Goal: Transaction & Acquisition: Purchase product/service

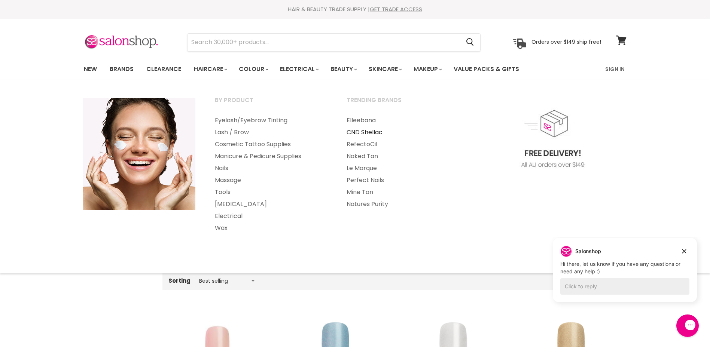
click at [361, 133] on link "CND Shellac" at bounding box center [402, 132] width 130 height 12
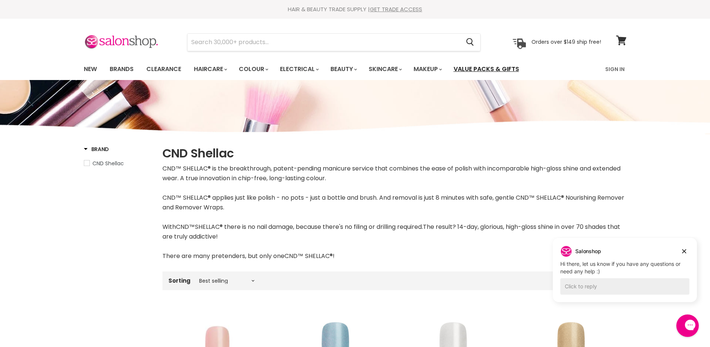
click at [489, 70] on link "Value Packs & Gifts" at bounding box center [486, 69] width 77 height 16
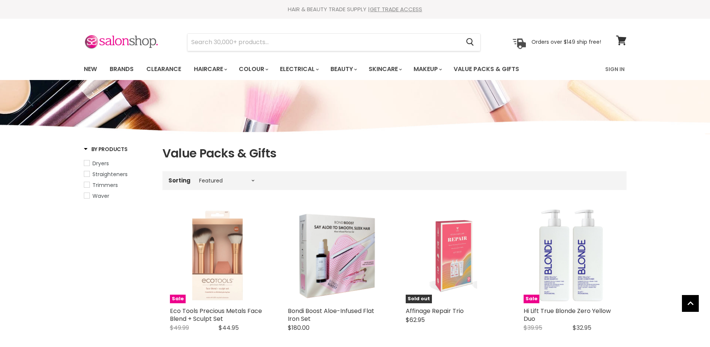
select select "manual"
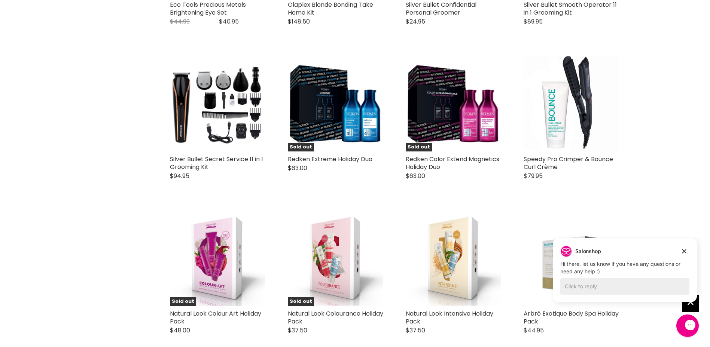
scroll to position [1347, 0]
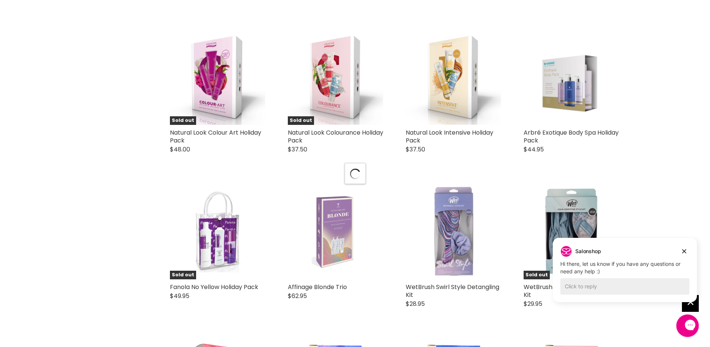
select select "manual"
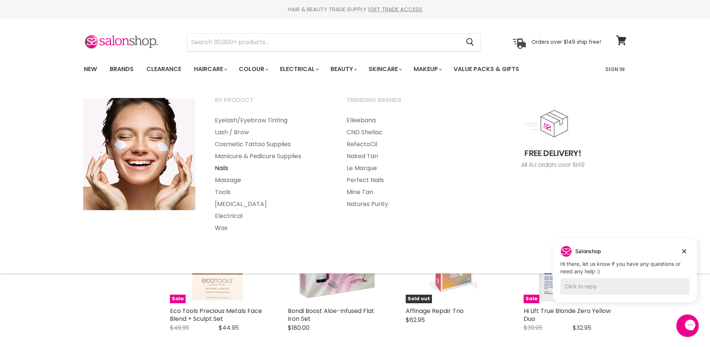
click at [226, 168] on link "Nails" at bounding box center [270, 168] width 130 height 12
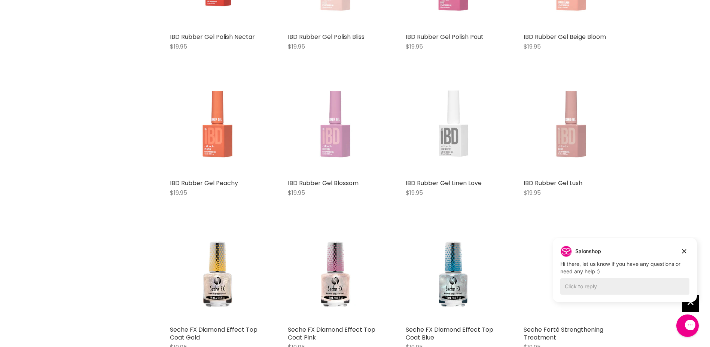
scroll to position [1683, 0]
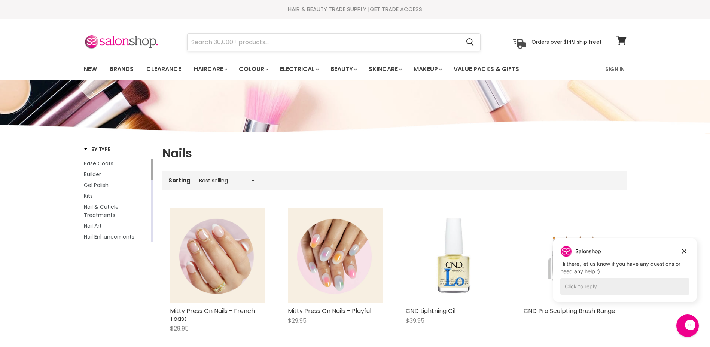
click at [265, 44] on input "Search" at bounding box center [323, 42] width 273 height 17
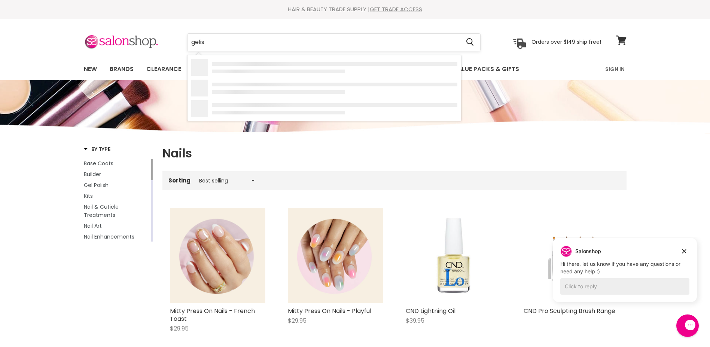
type input "gelish"
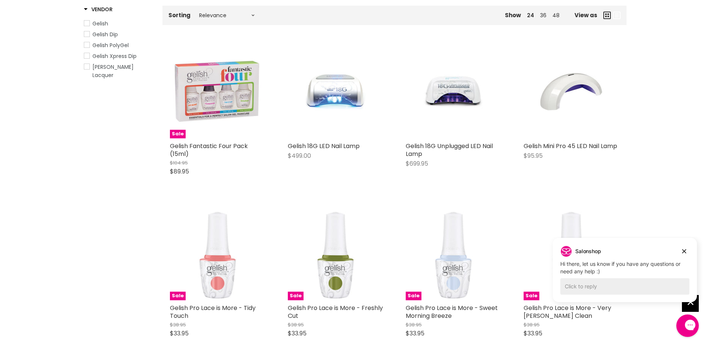
scroll to position [150, 0]
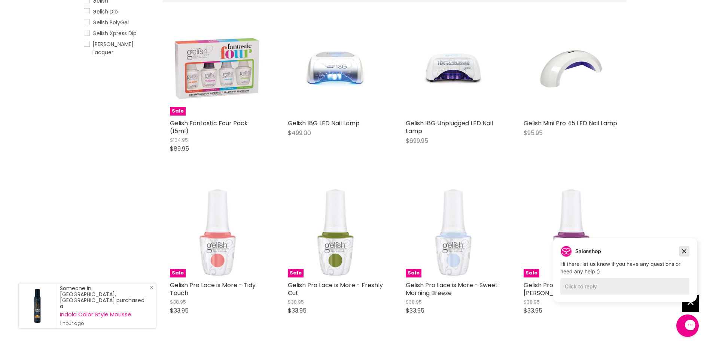
click at [683, 249] on icon "Dismiss campaign" at bounding box center [683, 251] width 7 height 9
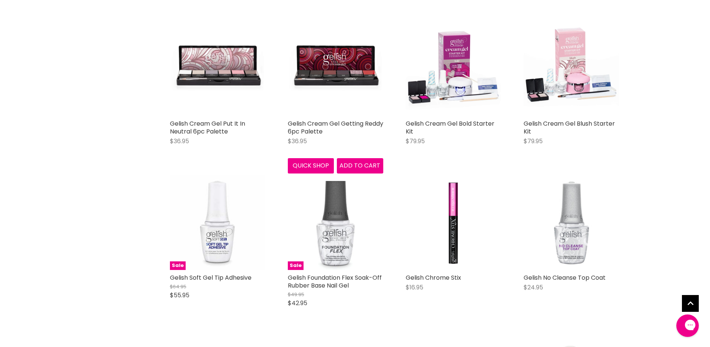
scroll to position [636, 0]
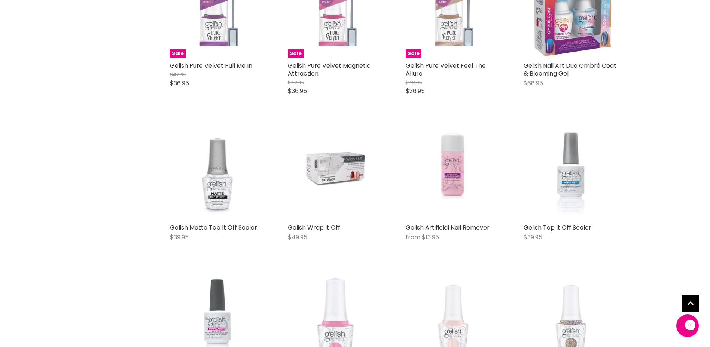
scroll to position [1534, 0]
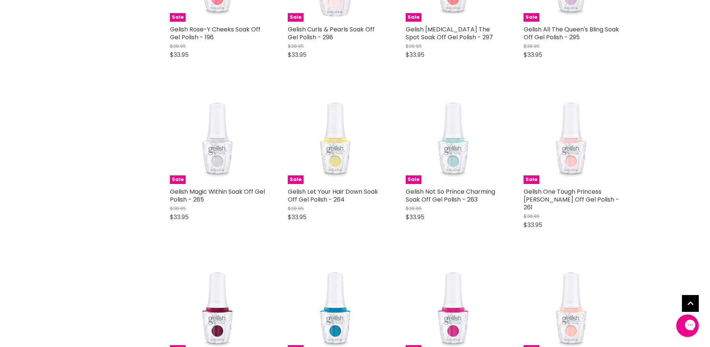
scroll to position [2357, 0]
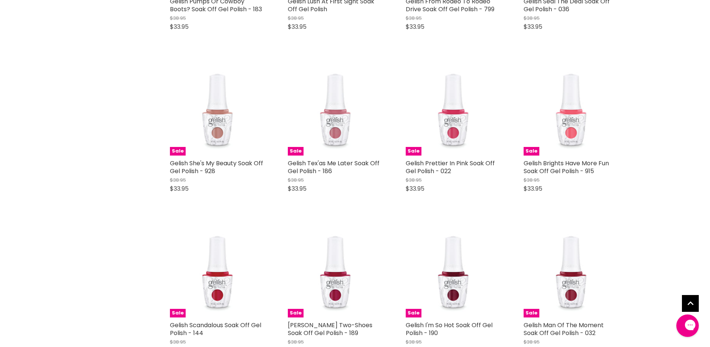
scroll to position [3516, 0]
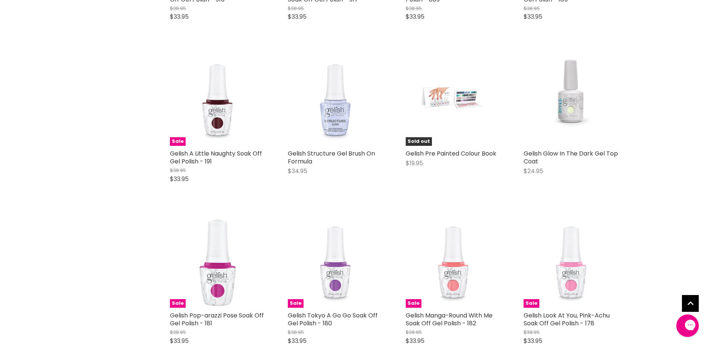
scroll to position [4489, 0]
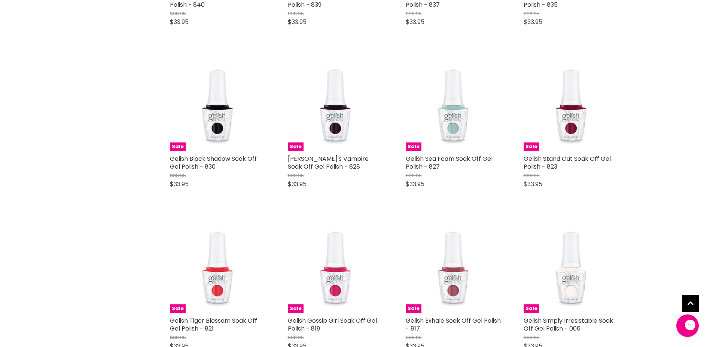
scroll to position [5461, 0]
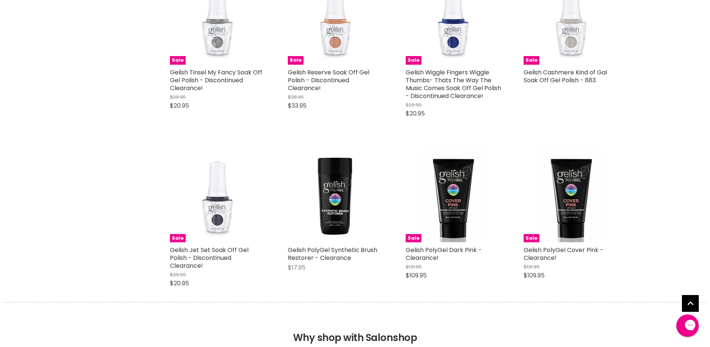
scroll to position [6696, 0]
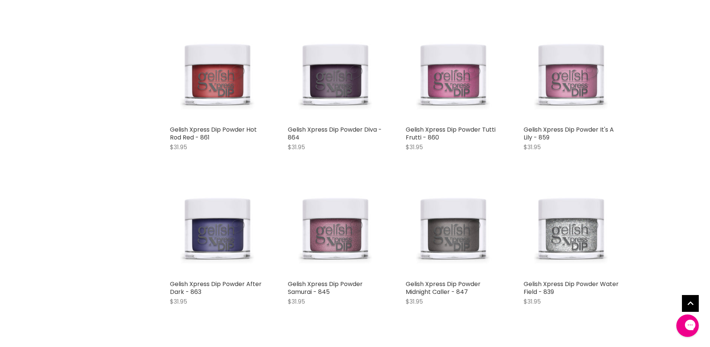
scroll to position [7182, 0]
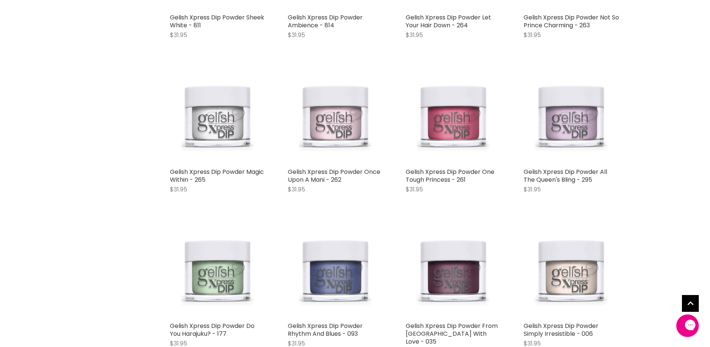
scroll to position [8229, 0]
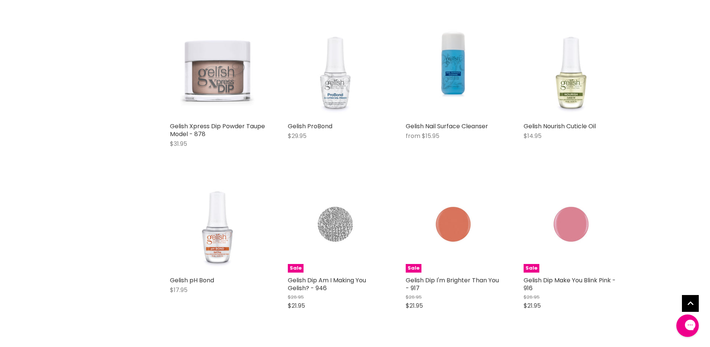
scroll to position [9090, 0]
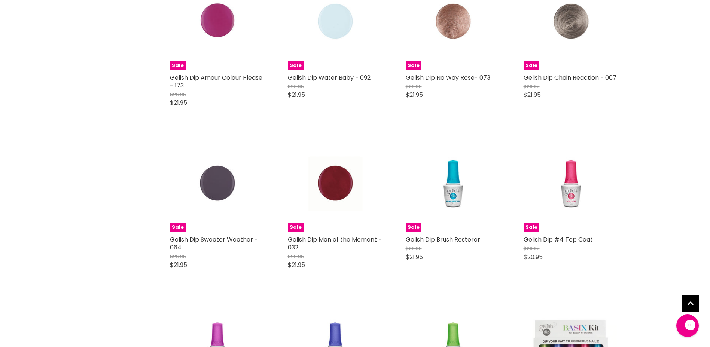
scroll to position [10474, 0]
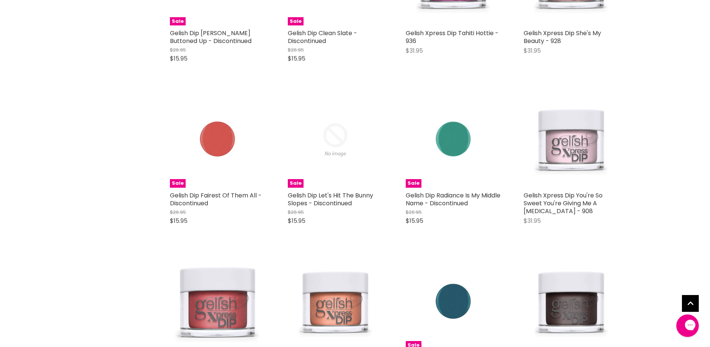
scroll to position [10885, 0]
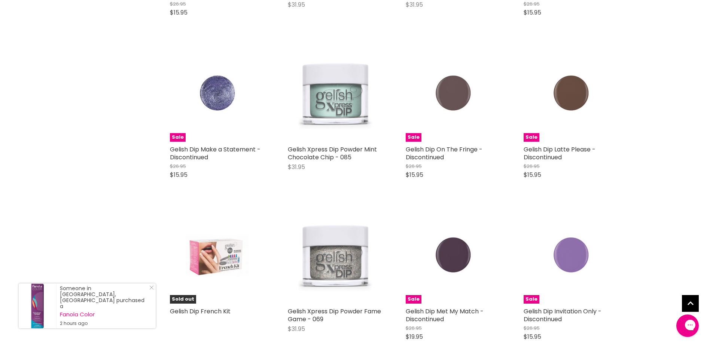
scroll to position [12381, 0]
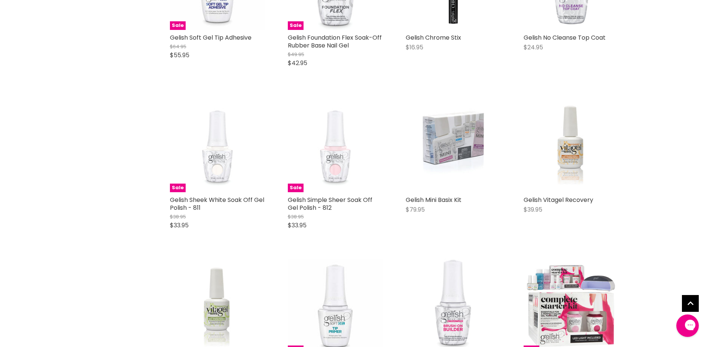
scroll to position [1010, 0]
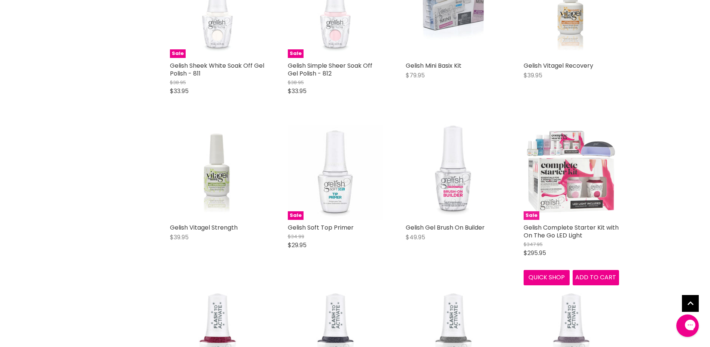
click at [536, 188] on img "Main content" at bounding box center [570, 172] width 95 height 95
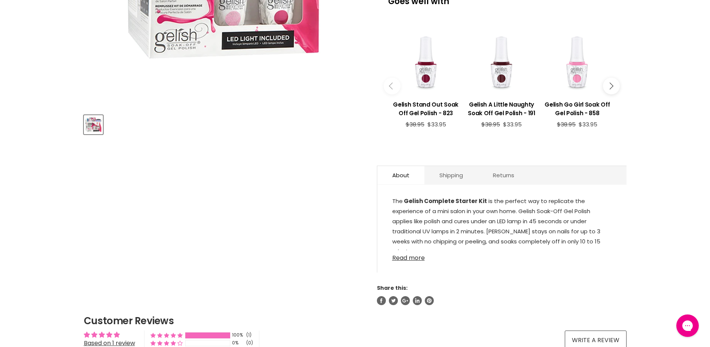
click at [410, 256] on link "Read more" at bounding box center [501, 255] width 219 height 11
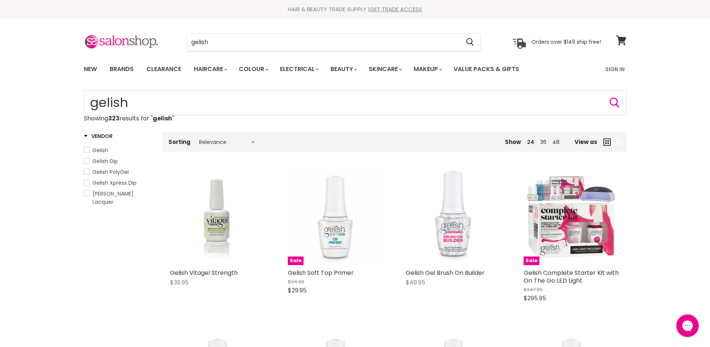
click at [86, 150] on span "Gelish" at bounding box center [86, 149] width 5 height 5
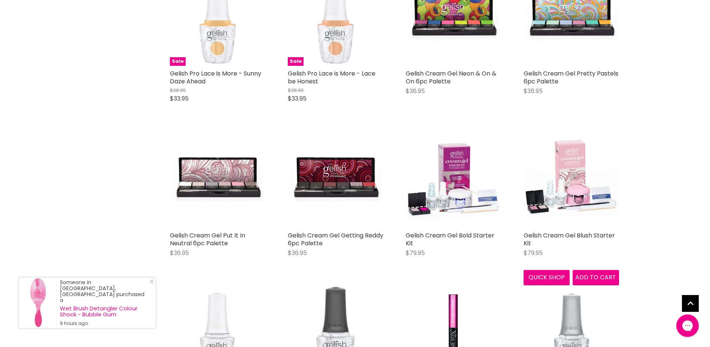
scroll to position [561, 0]
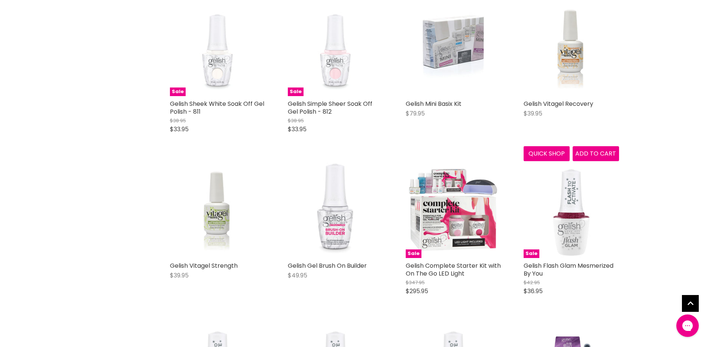
scroll to position [973, 0]
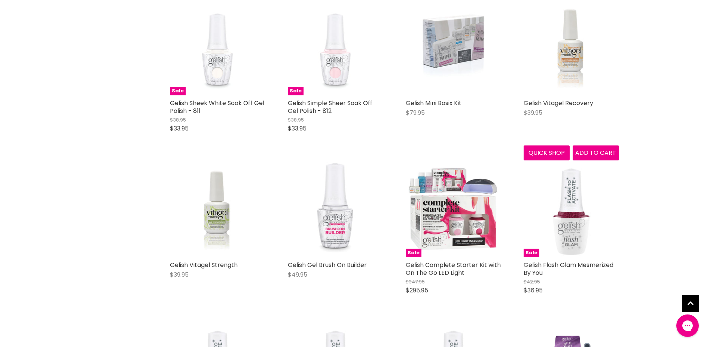
click at [569, 56] on img "Main content" at bounding box center [570, 47] width 63 height 95
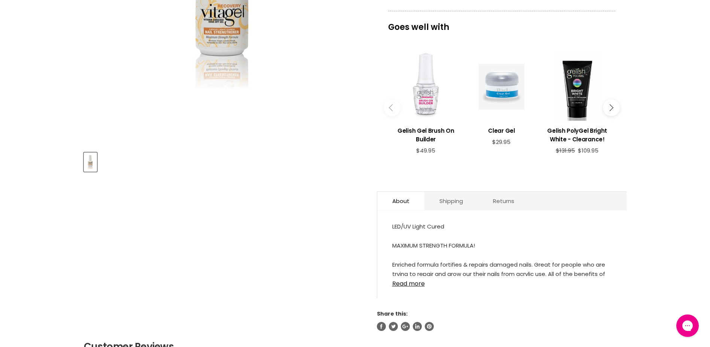
scroll to position [262, 0]
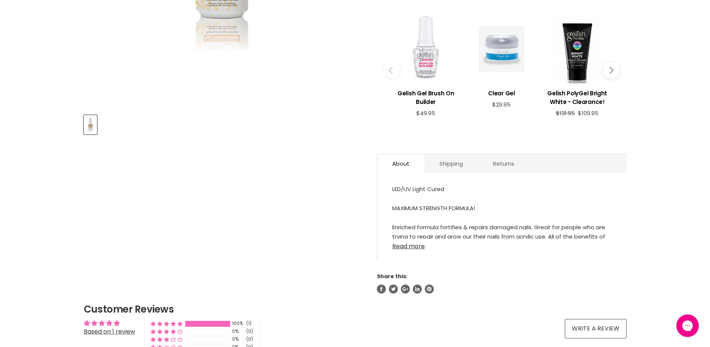
click at [409, 246] on link "Read more" at bounding box center [501, 244] width 219 height 11
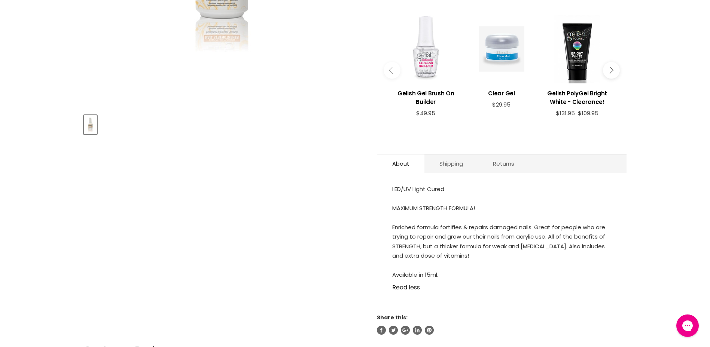
scroll to position [0, 0]
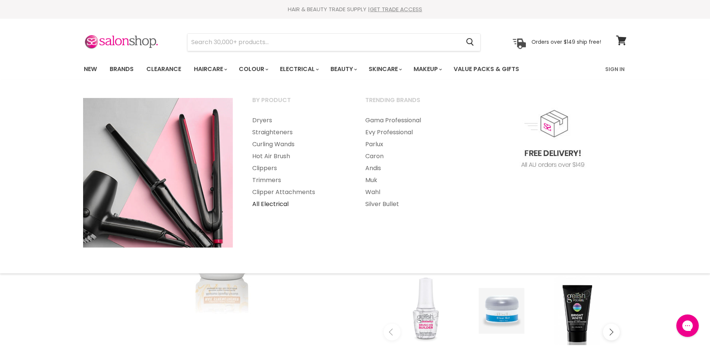
click at [269, 205] on link "All Electrical" at bounding box center [298, 204] width 111 height 12
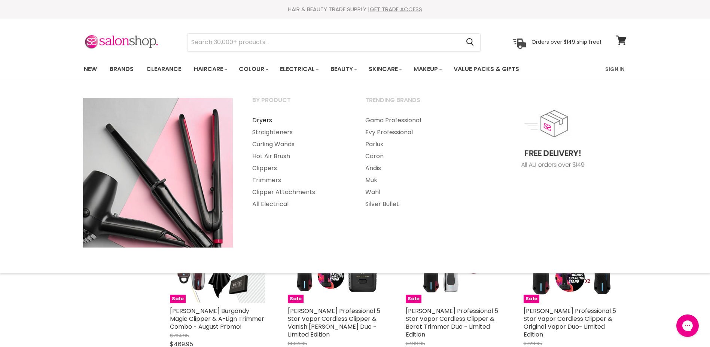
click at [260, 120] on link "Dryers" at bounding box center [298, 120] width 111 height 12
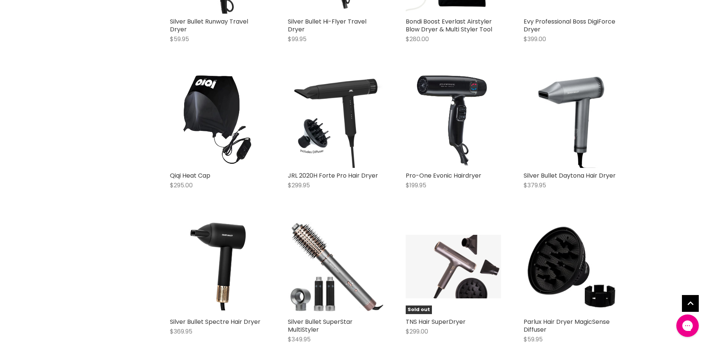
scroll to position [1646, 0]
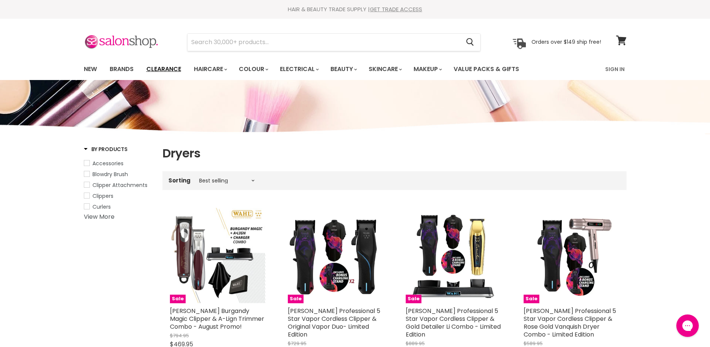
click at [157, 64] on link "Clearance" at bounding box center [164, 69] width 46 height 16
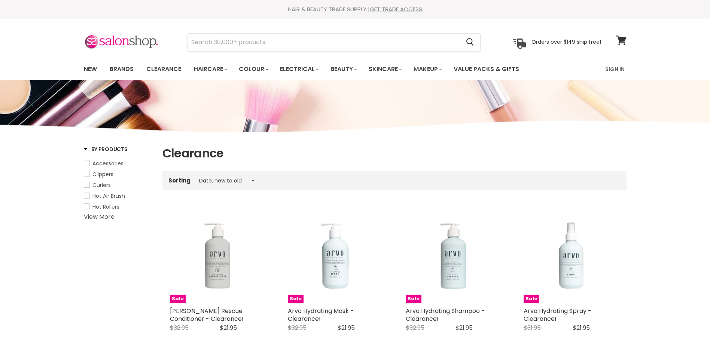
select select "created-descending"
click at [96, 217] on link "View More" at bounding box center [99, 216] width 31 height 9
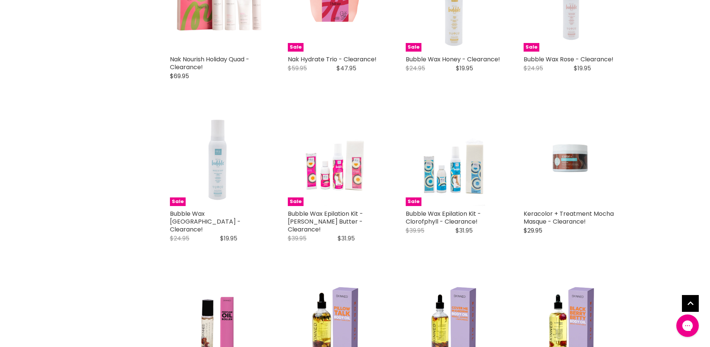
scroll to position [1384, 0]
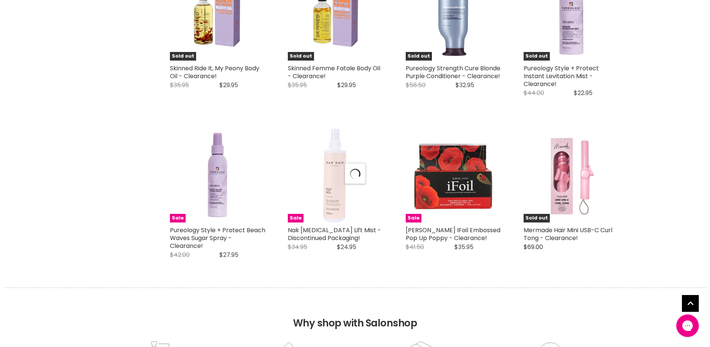
scroll to position [1795, 0]
select select "created-descending"
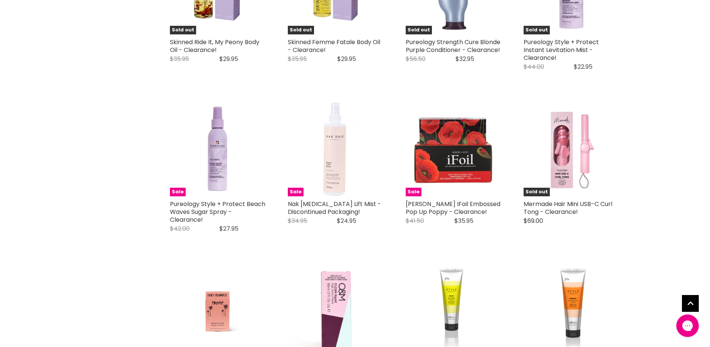
scroll to position [1833, 0]
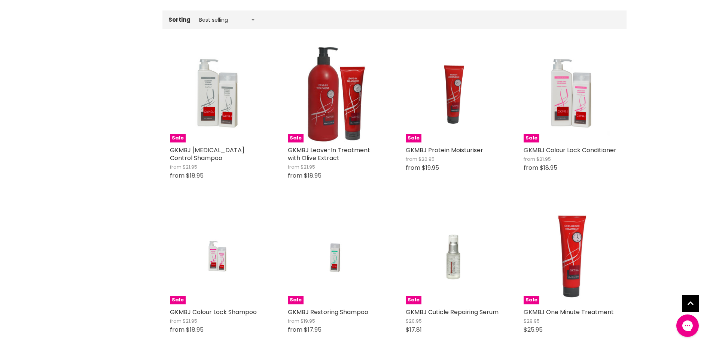
scroll to position [262, 0]
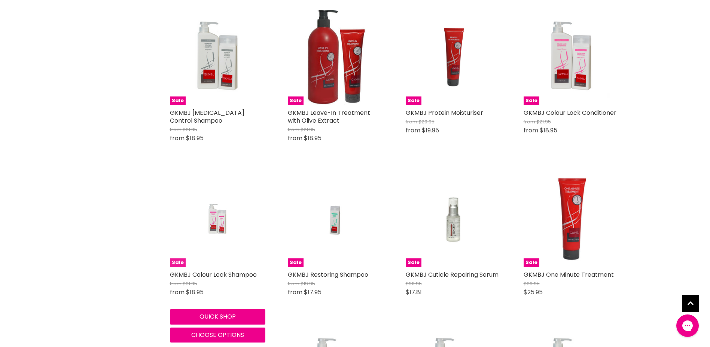
click at [213, 215] on img "Main content" at bounding box center [218, 219] width 64 height 95
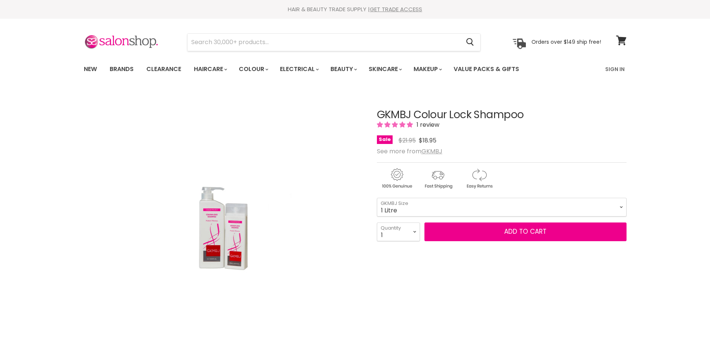
click at [377, 198] on select "250g 1 Litre" at bounding box center [501, 207] width 249 height 19
select select "1 Litre"
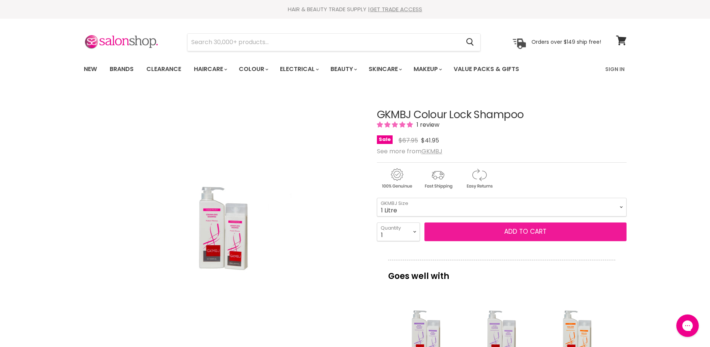
click at [504, 232] on button "Add to cart" at bounding box center [525, 232] width 202 height 19
click at [526, 230] on button "Add to cart" at bounding box center [525, 232] width 202 height 19
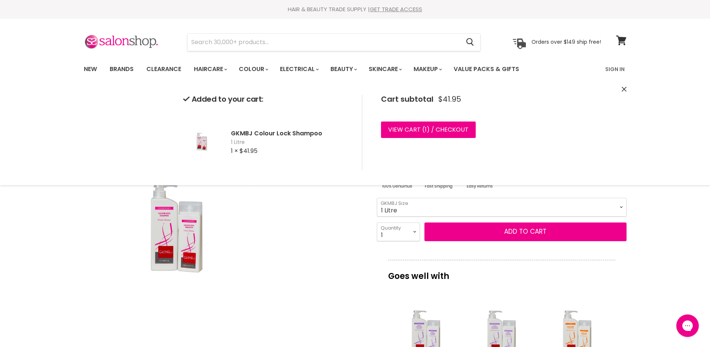
click at [310, 227] on img "GKMBJ Colour Lock Shampoo image. Click or Scroll to Zoom." at bounding box center [223, 230] width 175 height 262
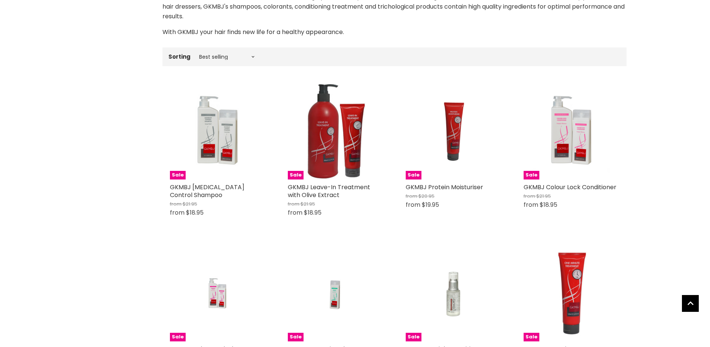
scroll to position [164, 0]
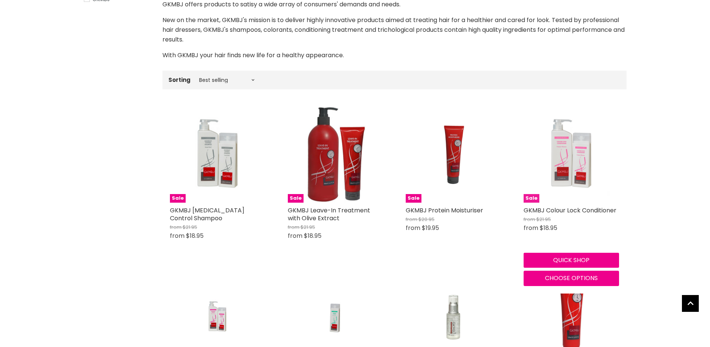
click at [544, 145] on img "Main content" at bounding box center [570, 154] width 95 height 95
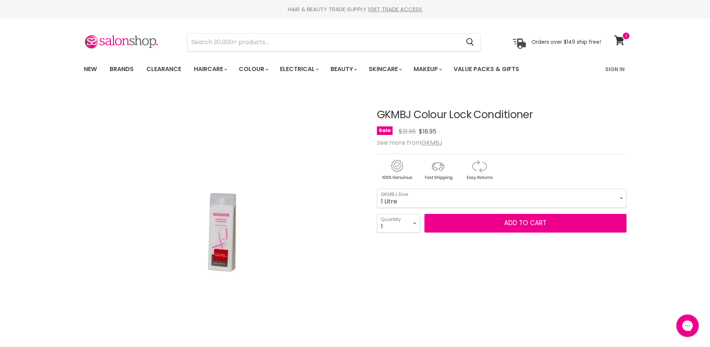
click at [377, 189] on select "250g 1 Litre" at bounding box center [501, 198] width 249 height 19
select select "1 Litre"
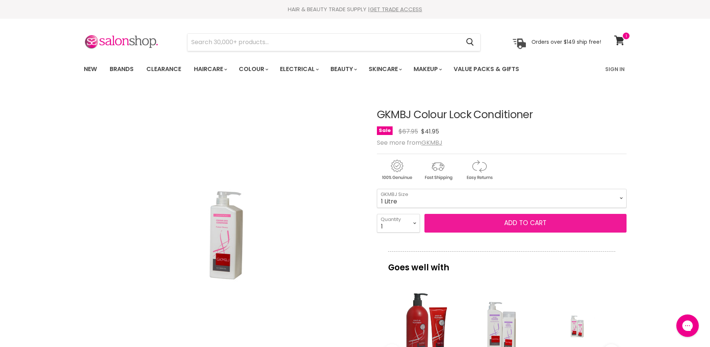
click at [518, 218] on button "Add to cart" at bounding box center [525, 223] width 202 height 19
click at [511, 223] on button "Add to cart" at bounding box center [525, 223] width 202 height 19
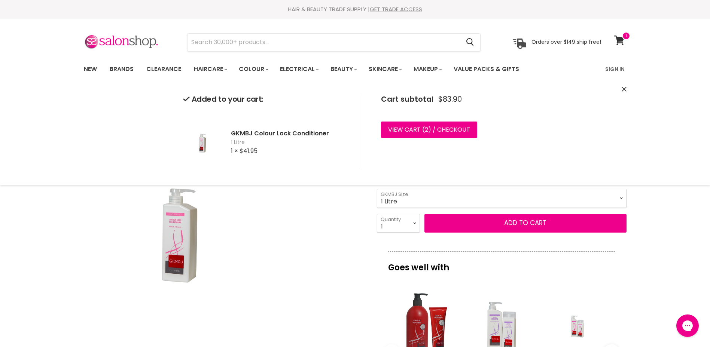
click at [313, 195] on div "Click or scroll to zoom Tap or pinch to zoom" at bounding box center [223, 230] width 279 height 279
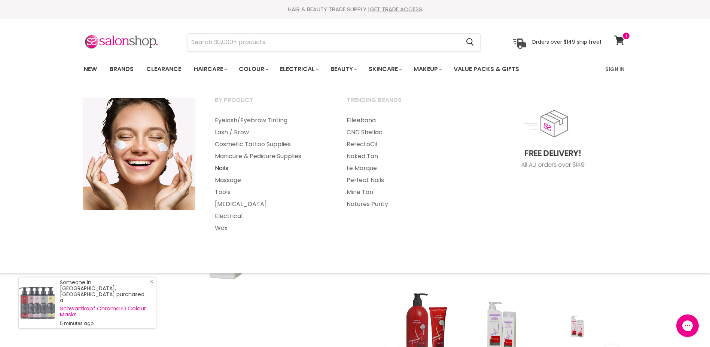
click at [221, 165] on link "Nails" at bounding box center [270, 168] width 130 height 12
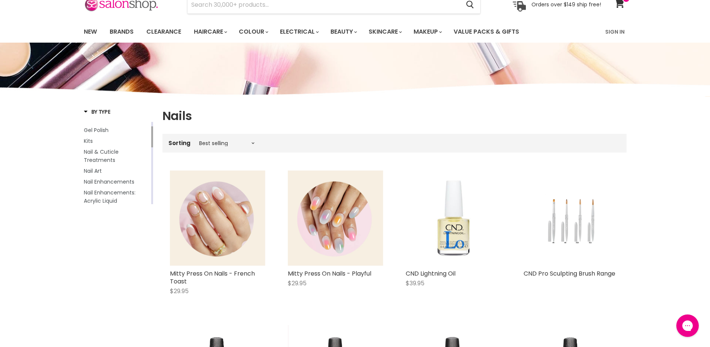
drag, startPoint x: 152, startPoint y: 136, endPoint x: 153, endPoint y: 141, distance: 5.3
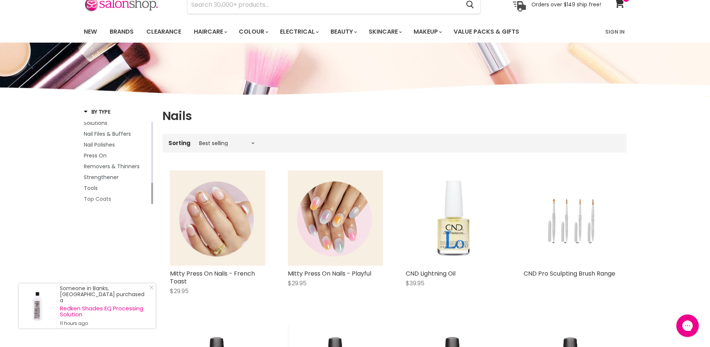
drag, startPoint x: 151, startPoint y: 144, endPoint x: 147, endPoint y: 200, distance: 55.9
click at [147, 200] on div "Base Coats Builder Gel Polish Kits Nail & Cuticle Treatments Nail Art Nail Enha…" at bounding box center [118, 163] width 69 height 82
click at [101, 177] on span "Strengthener" at bounding box center [101, 177] width 35 height 7
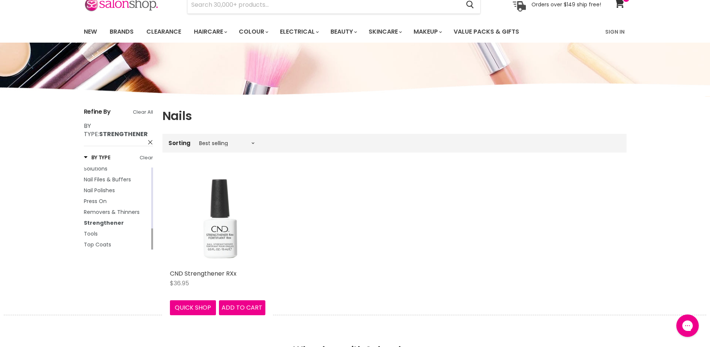
click at [214, 232] on img "Main content" at bounding box center [217, 218] width 79 height 95
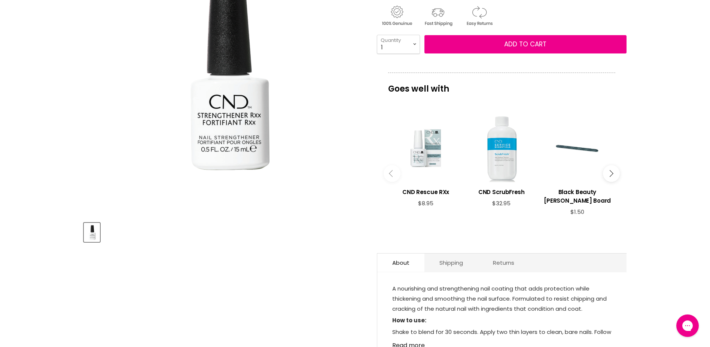
scroll to position [75, 0]
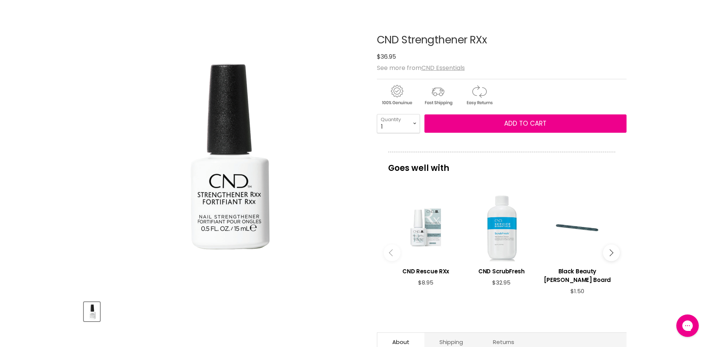
click at [428, 226] on div "Main content" at bounding box center [426, 227] width 68 height 68
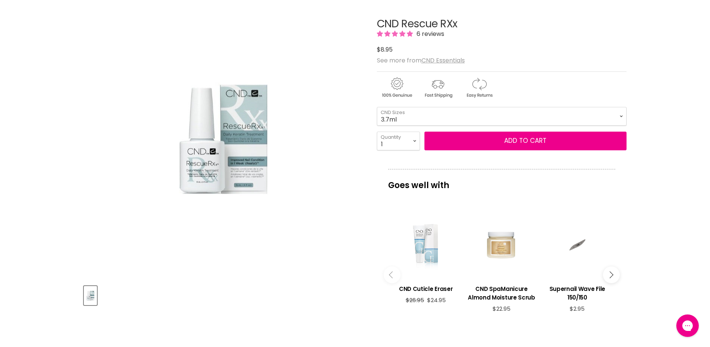
scroll to position [75, 0]
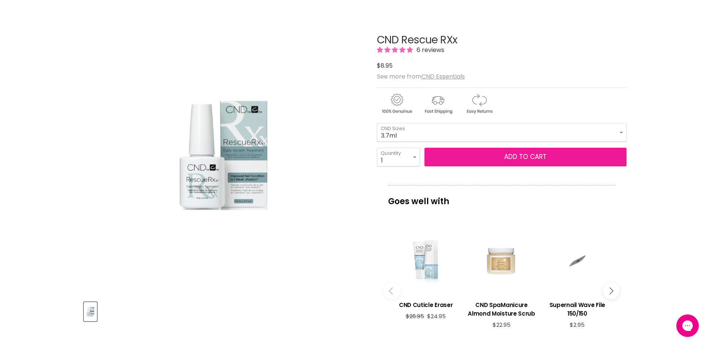
click at [503, 155] on button "Add to cart" at bounding box center [525, 157] width 202 height 19
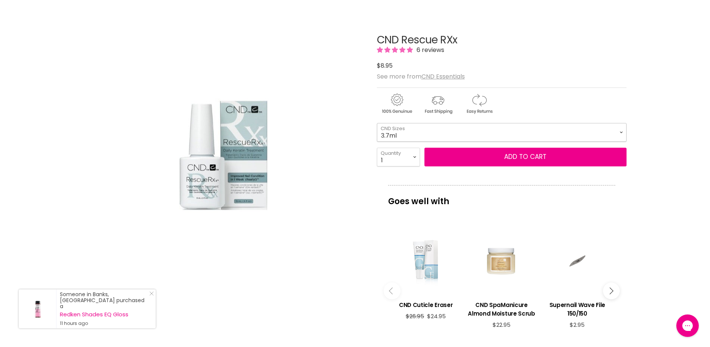
click at [620, 129] on select "3.7ml 15ml" at bounding box center [501, 132] width 249 height 19
click at [377, 123] on select "3.7ml 15ml" at bounding box center [501, 132] width 249 height 19
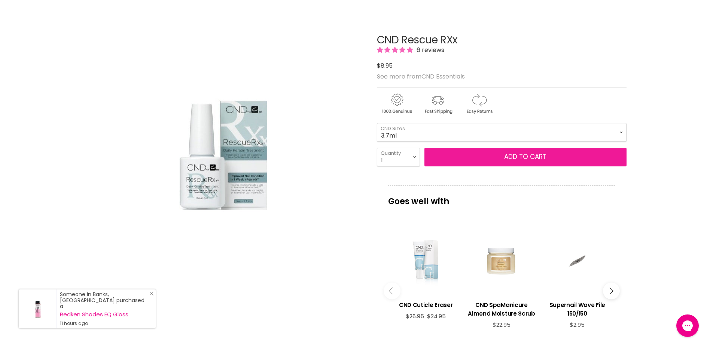
click at [521, 158] on span "Add to cart" at bounding box center [525, 156] width 42 height 9
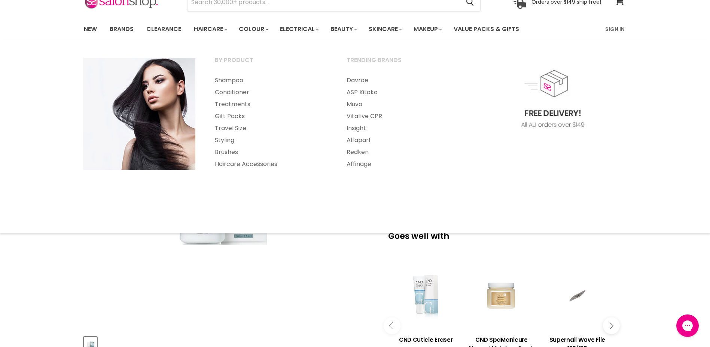
scroll to position [0, 0]
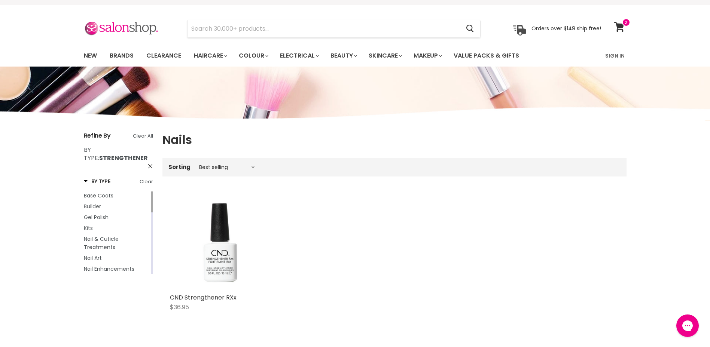
click at [89, 206] on span "Builder" at bounding box center [92, 206] width 17 height 7
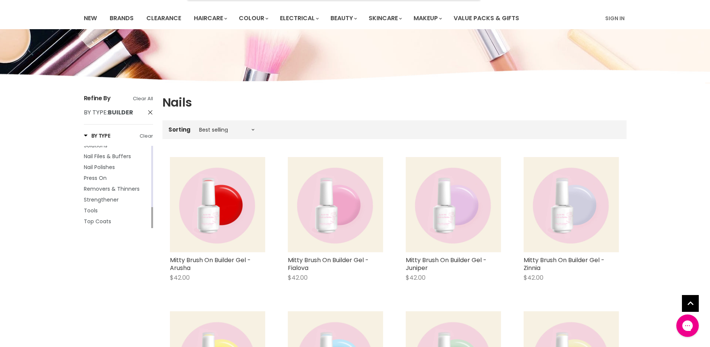
scroll to position [88, 0]
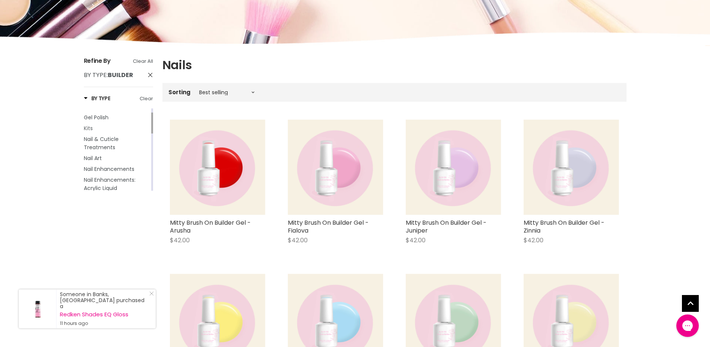
click at [89, 128] on span "Kits" at bounding box center [88, 128] width 9 height 7
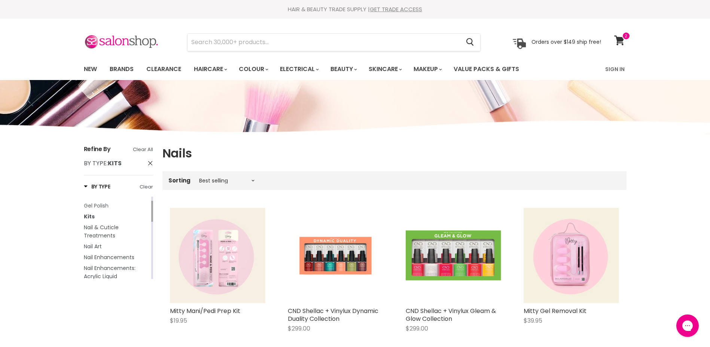
click at [94, 203] on span "Gel Polish" at bounding box center [96, 205] width 25 height 7
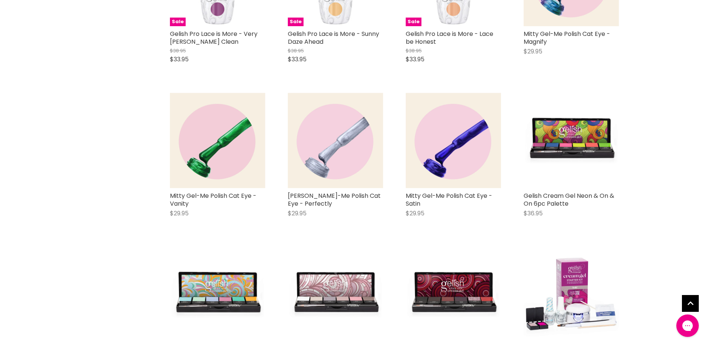
scroll to position [1646, 0]
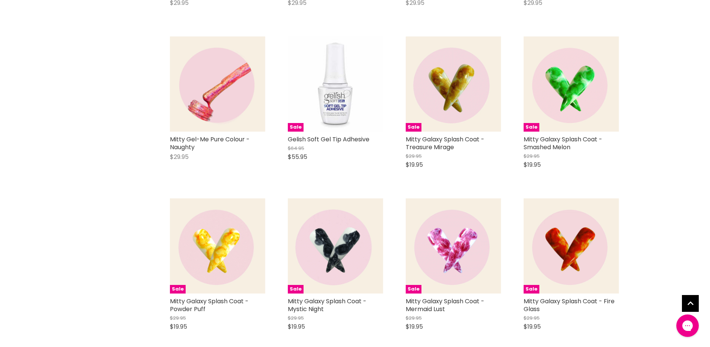
scroll to position [2319, 0]
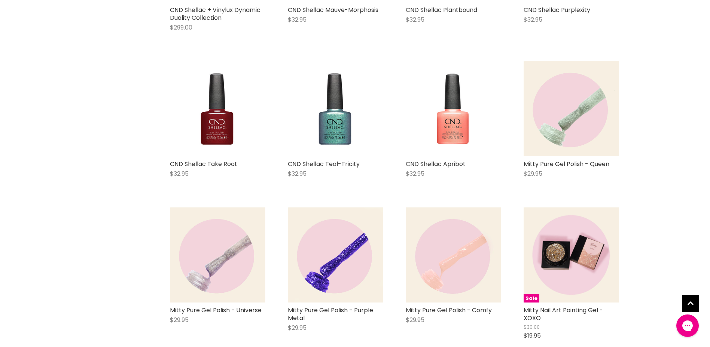
scroll to position [4788, 0]
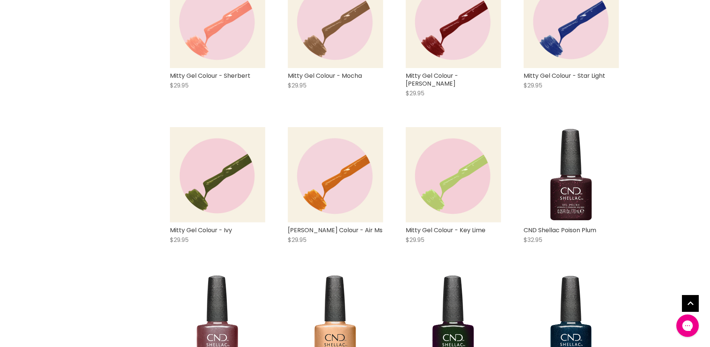
scroll to position [6808, 0]
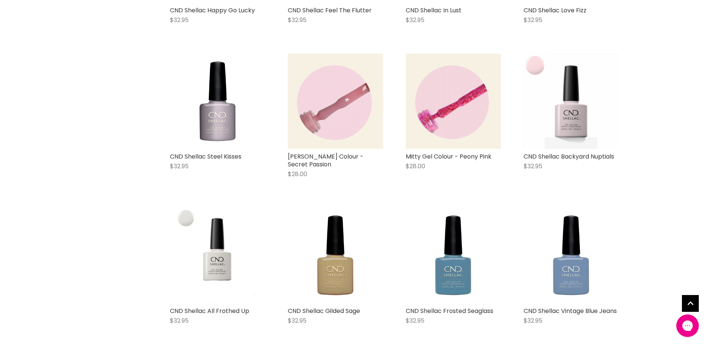
scroll to position [8753, 0]
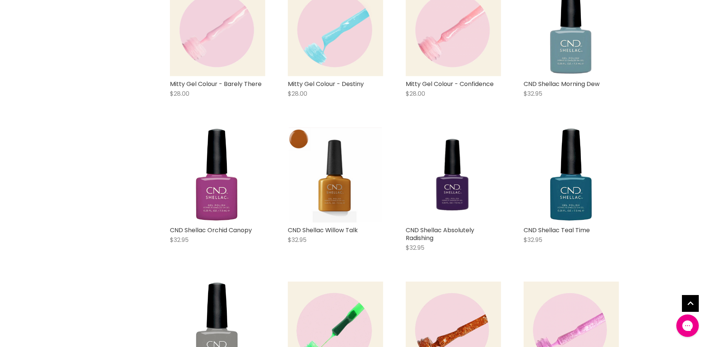
scroll to position [10100, 0]
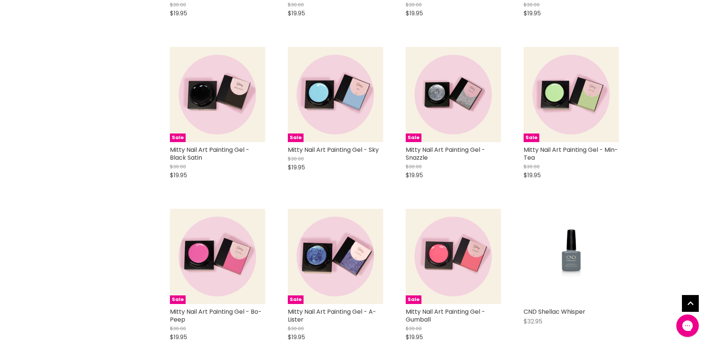
scroll to position [12718, 0]
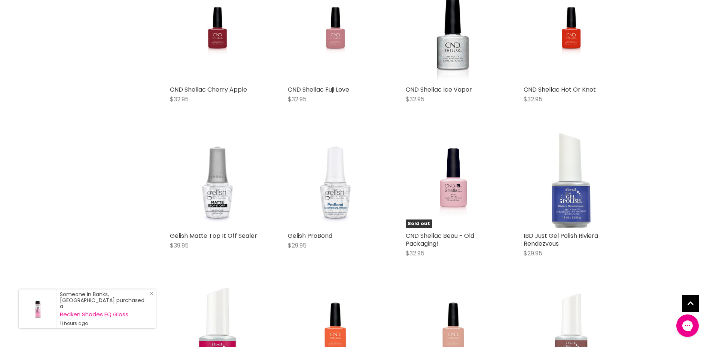
scroll to position [14551, 0]
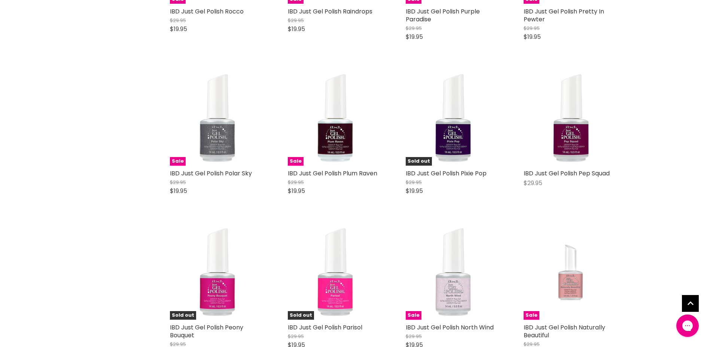
scroll to position [16159, 0]
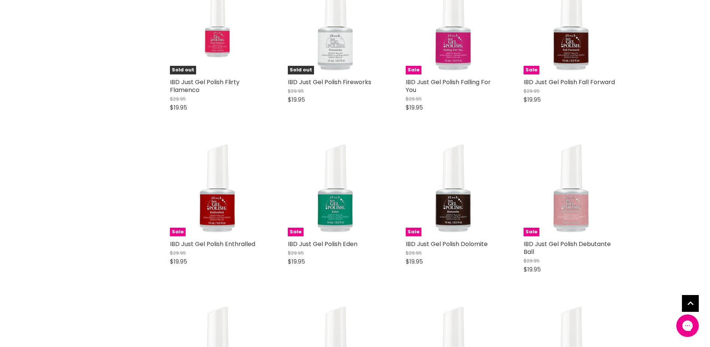
scroll to position [18179, 0]
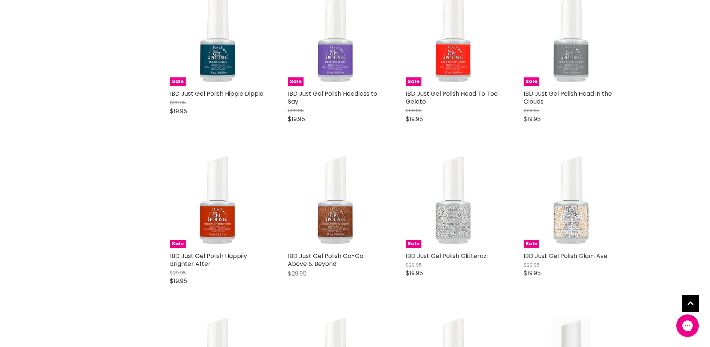
scroll to position [20386, 0]
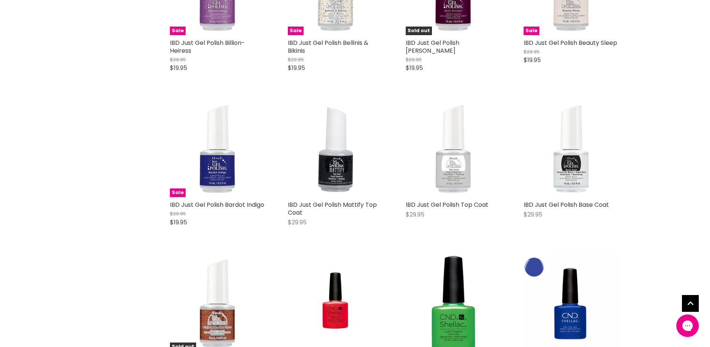
scroll to position [21471, 0]
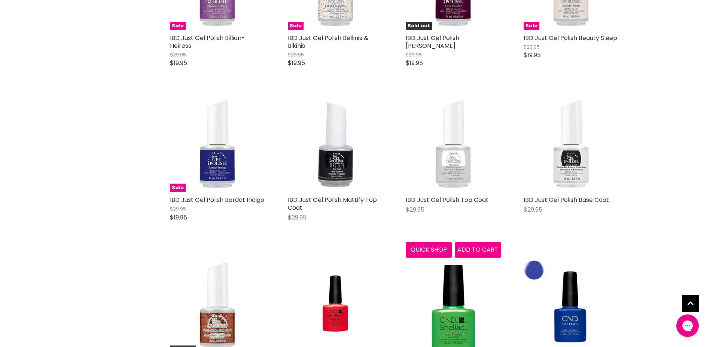
click at [453, 111] on img "Main content" at bounding box center [452, 144] width 63 height 95
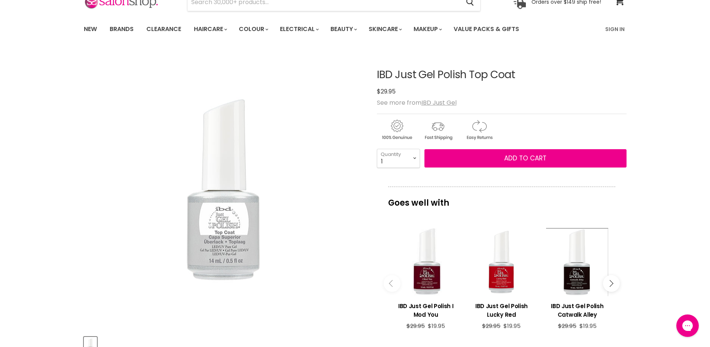
scroll to position [37, 0]
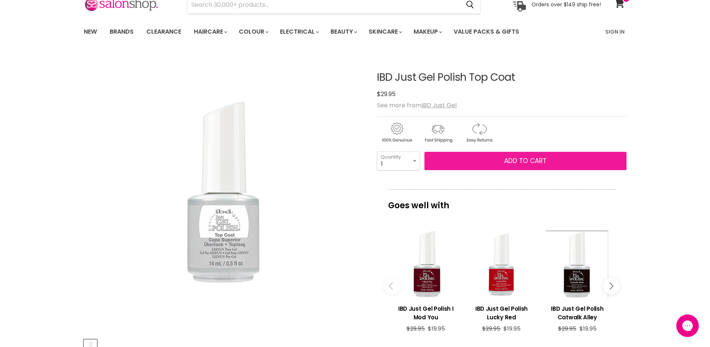
click at [514, 159] on span "Add to cart" at bounding box center [525, 160] width 42 height 9
click at [514, 153] on button "Add to cart" at bounding box center [525, 161] width 202 height 19
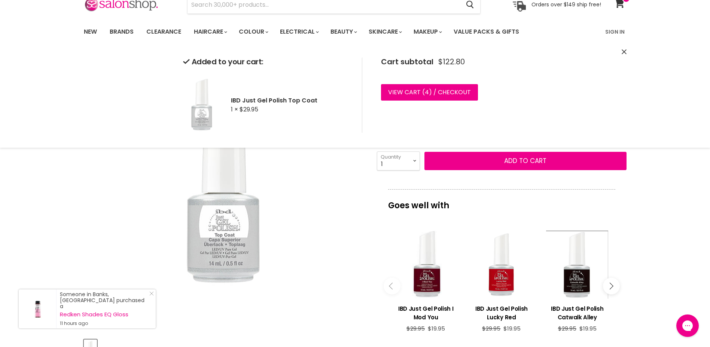
click at [268, 174] on img "IBD Just Gel Polish Top Coat image. Click or Scroll to Zoom." at bounding box center [223, 192] width 131 height 197
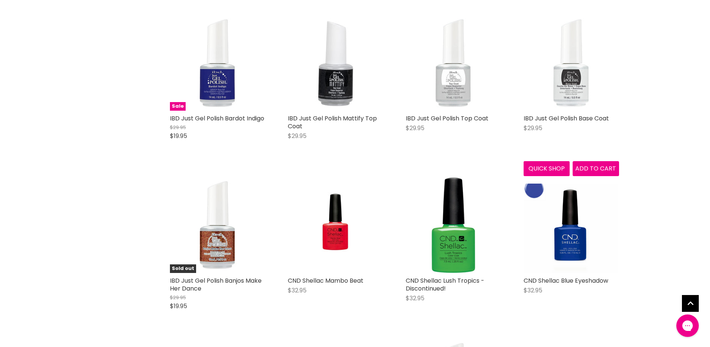
click at [571, 65] on img "Main content" at bounding box center [570, 62] width 63 height 95
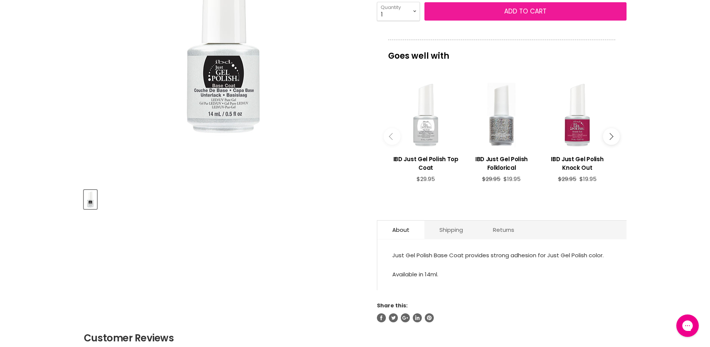
click at [520, 6] on button "Add to cart" at bounding box center [525, 11] width 202 height 19
click at [511, 12] on span "Add to cart" at bounding box center [525, 11] width 42 height 9
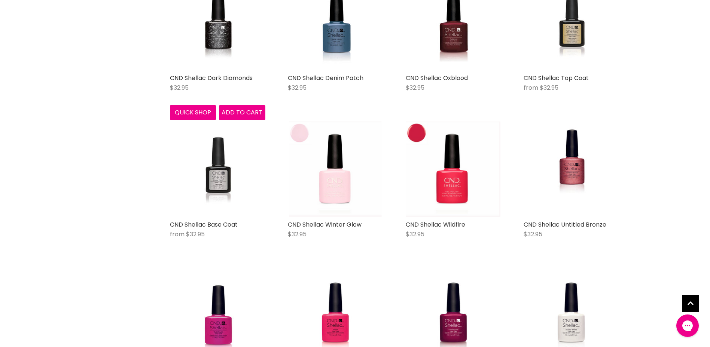
scroll to position [1534, 0]
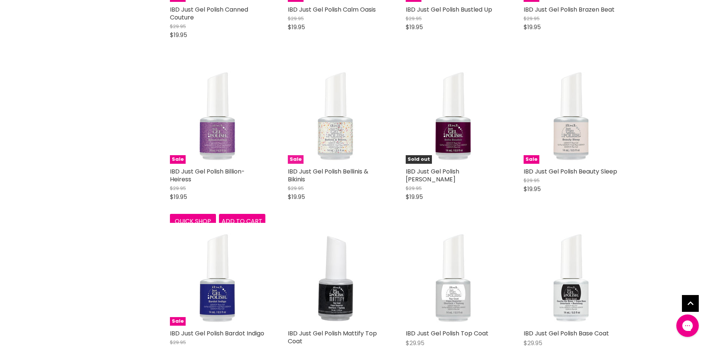
scroll to position [749, 0]
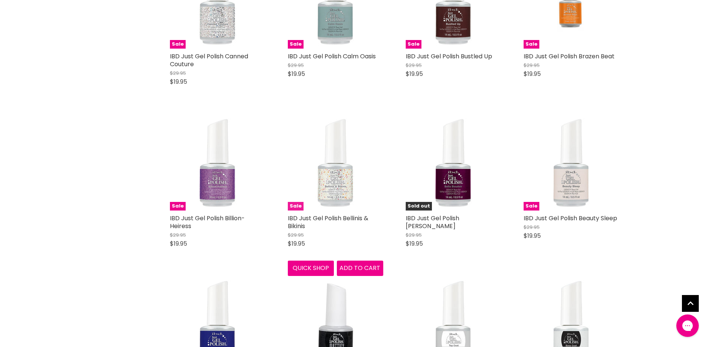
click at [328, 180] on img "Main content" at bounding box center [334, 162] width 63 height 95
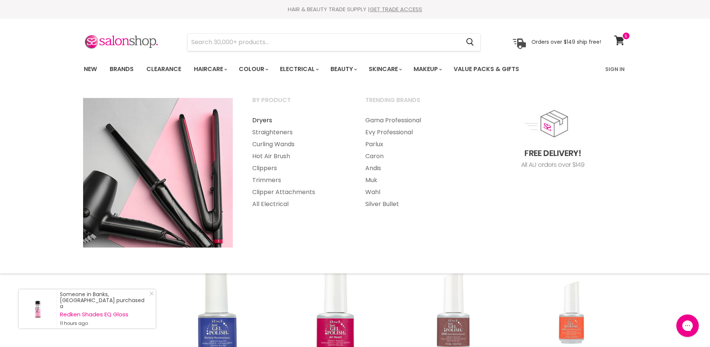
click at [260, 119] on link "Dryers" at bounding box center [298, 120] width 111 height 12
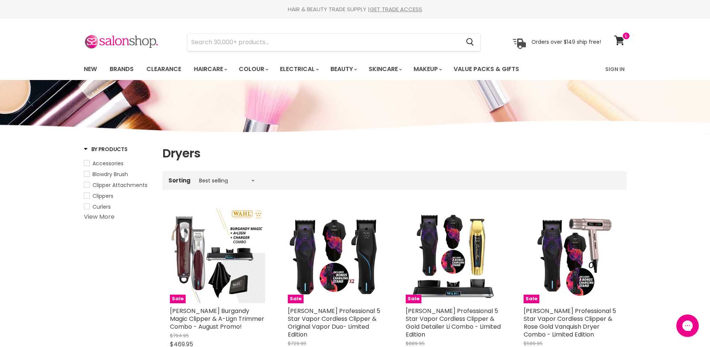
click at [102, 218] on link "View More" at bounding box center [99, 216] width 31 height 9
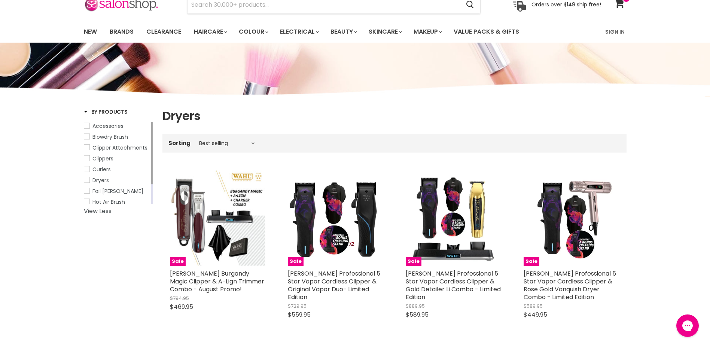
click at [103, 180] on span "Dryers" at bounding box center [100, 180] width 16 height 7
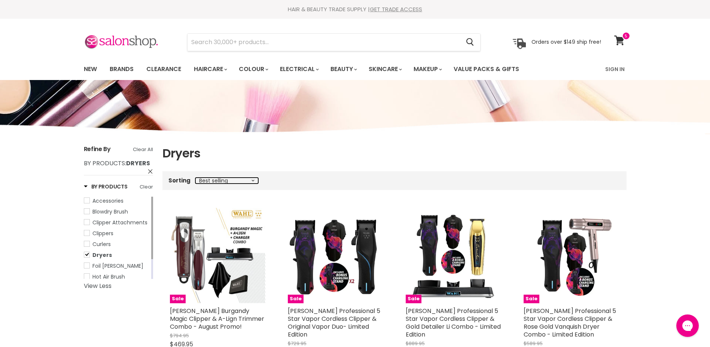
click at [247, 181] on select "Best selling Featured Price, low to high Price, high to low Alphabetically, A-Z…" at bounding box center [226, 181] width 63 height 6
select select "price-ascending"
click at [195, 178] on select "Best selling Featured Price, low to high Price, high to low Alphabetically, A-Z…" at bounding box center [226, 181] width 63 height 6
select select "price-ascending"
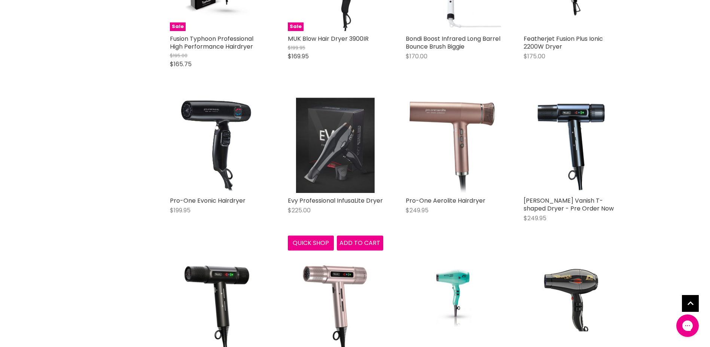
scroll to position [1758, 0]
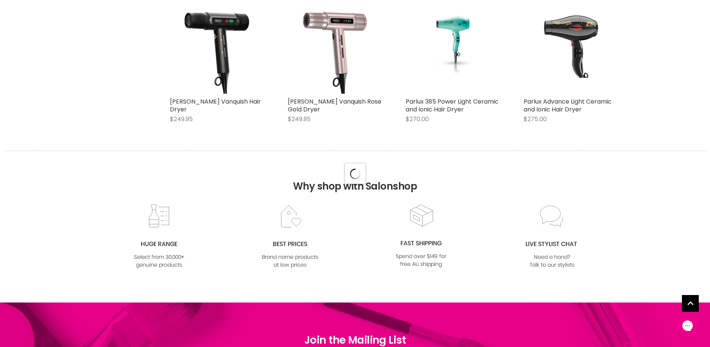
scroll to position [2057, 0]
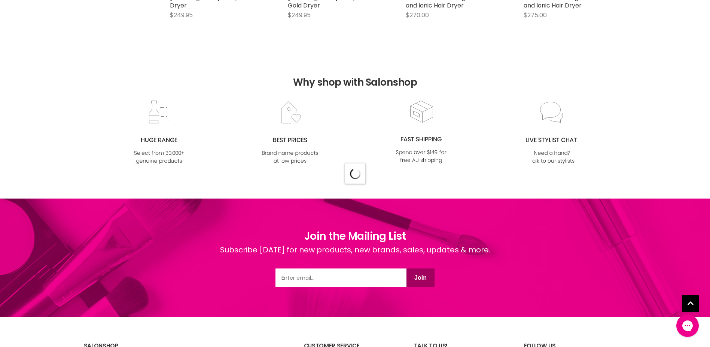
select select "price-ascending"
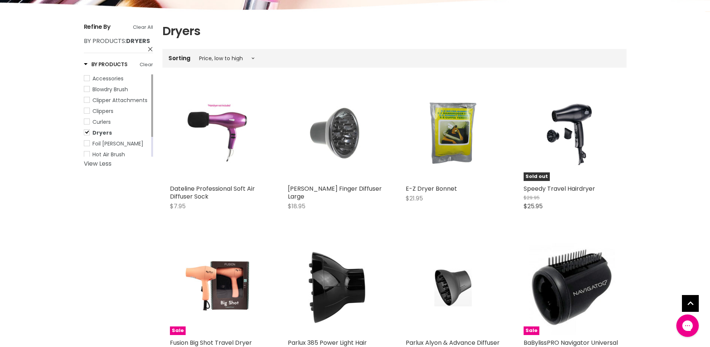
scroll to position [0, 0]
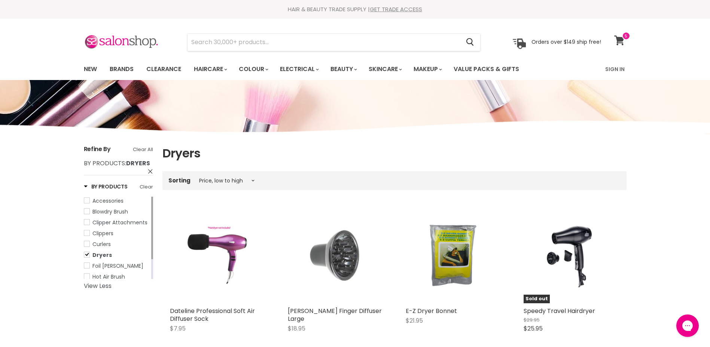
click at [615, 37] on icon at bounding box center [619, 41] width 10 height 10
